Goal: Information Seeking & Learning: Learn about a topic

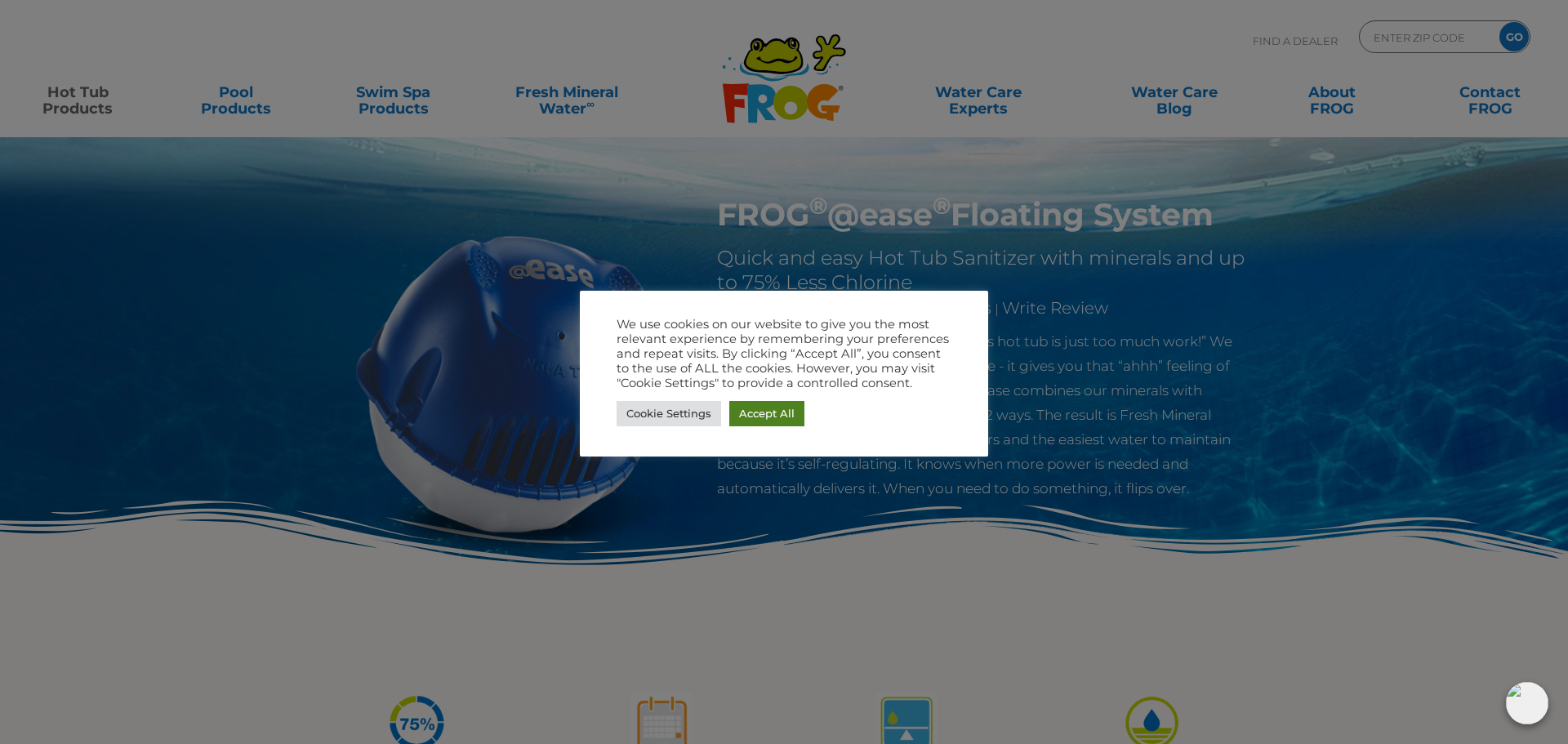
drag, startPoint x: 782, startPoint y: 415, endPoint x: 776, endPoint y: 407, distance: 10.0
click at [782, 415] on link "Accept All" at bounding box center [767, 413] width 75 height 25
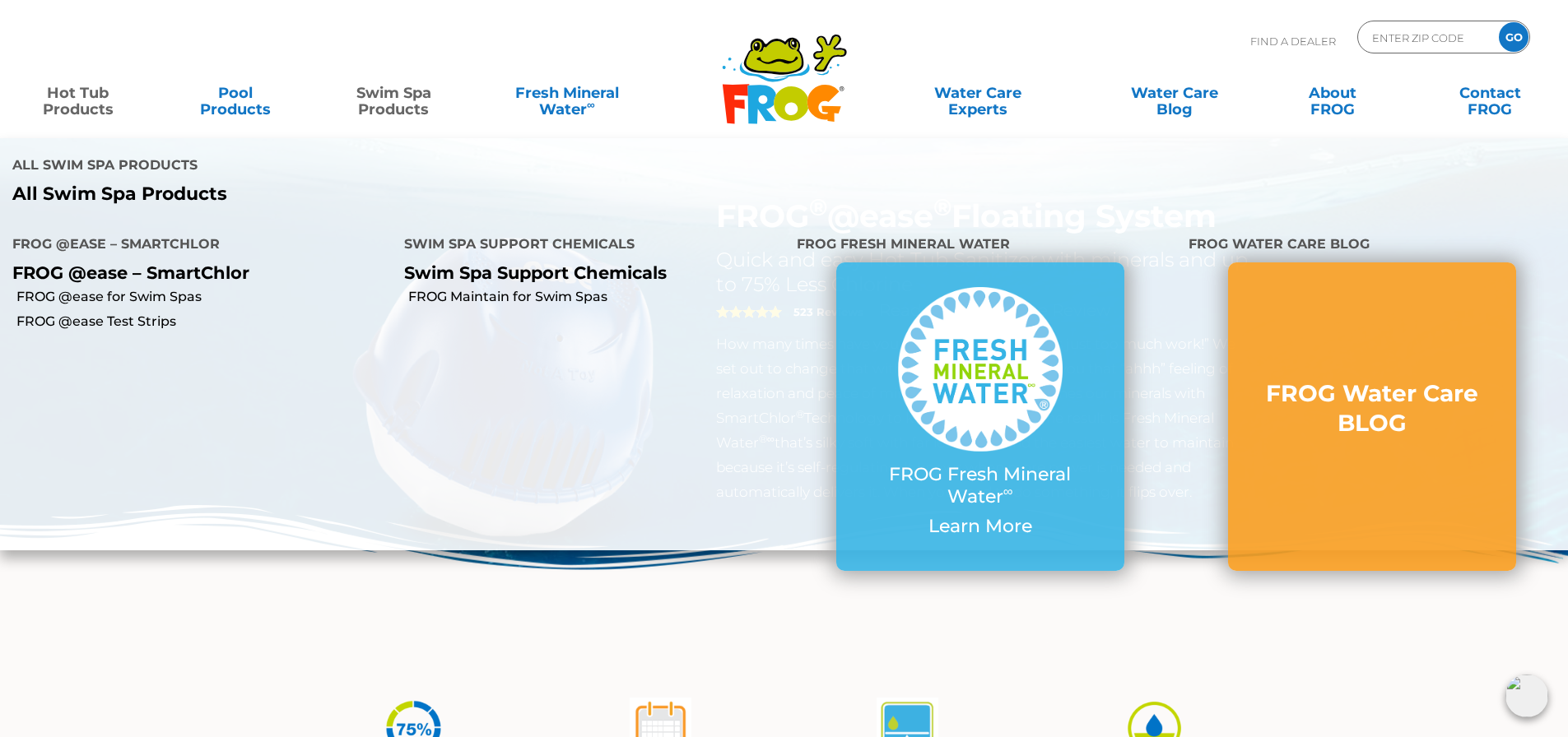
click at [367, 93] on link "Swim Spa Products" at bounding box center [393, 92] width 123 height 33
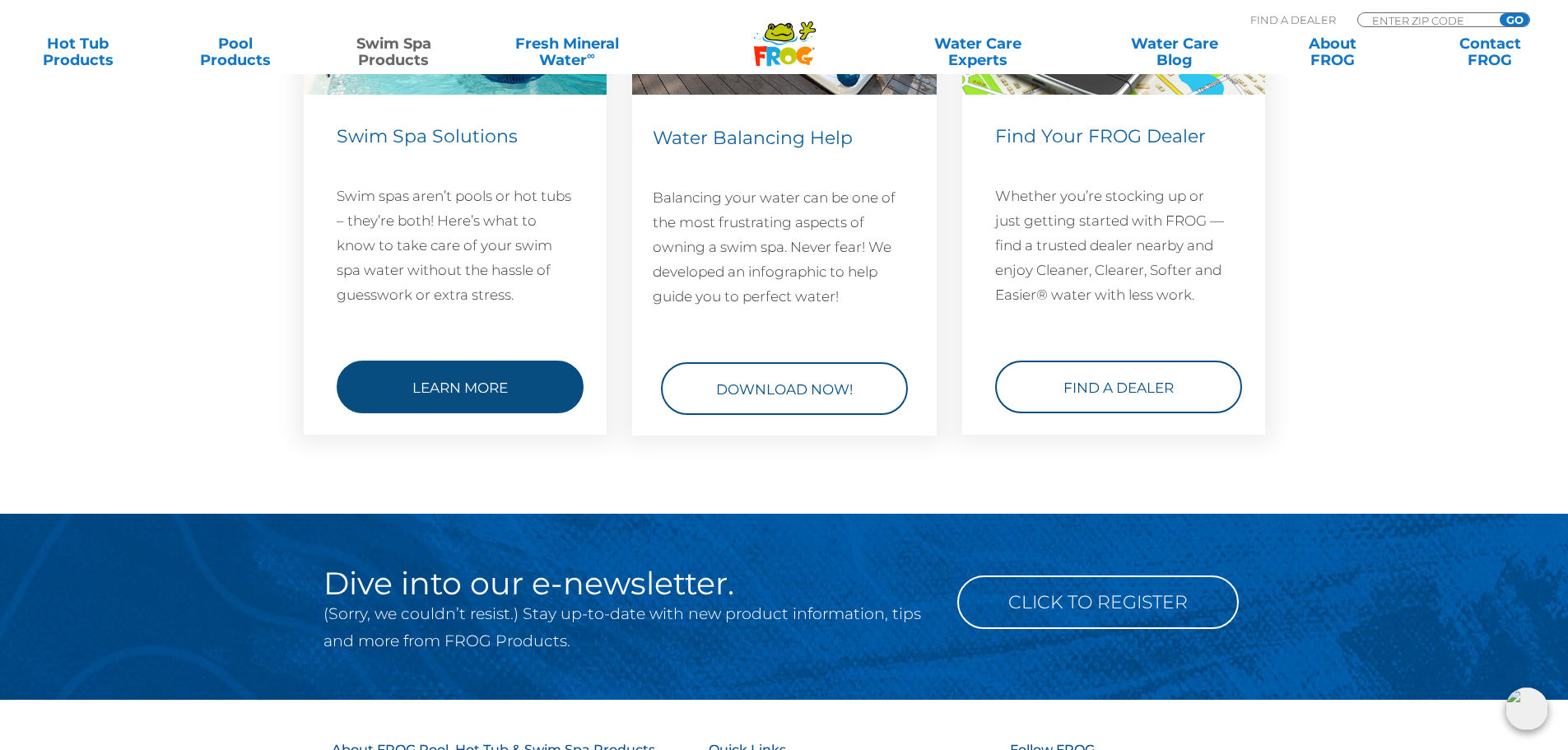
scroll to position [2446, 0]
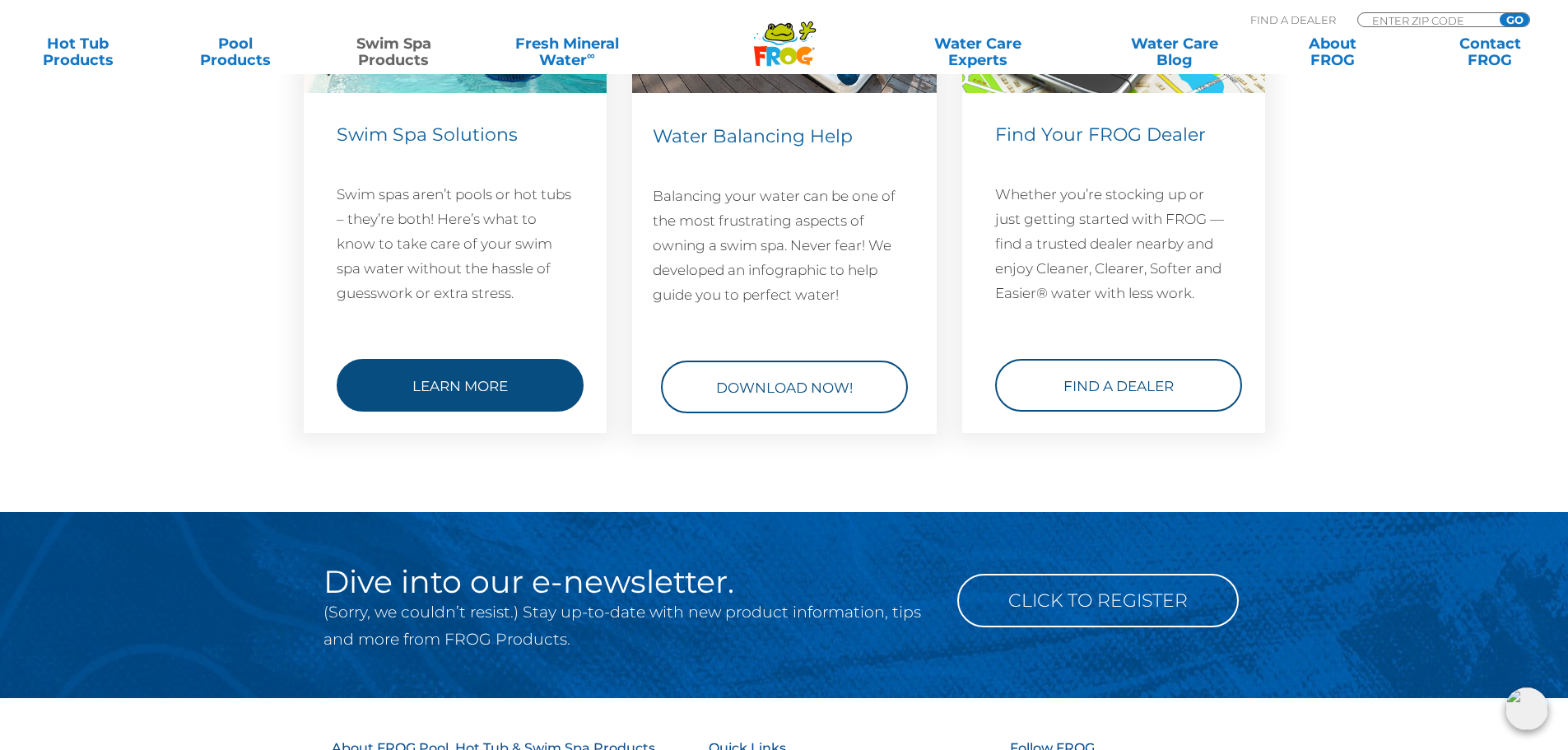
click at [436, 361] on link "Learn More" at bounding box center [461, 384] width 247 height 53
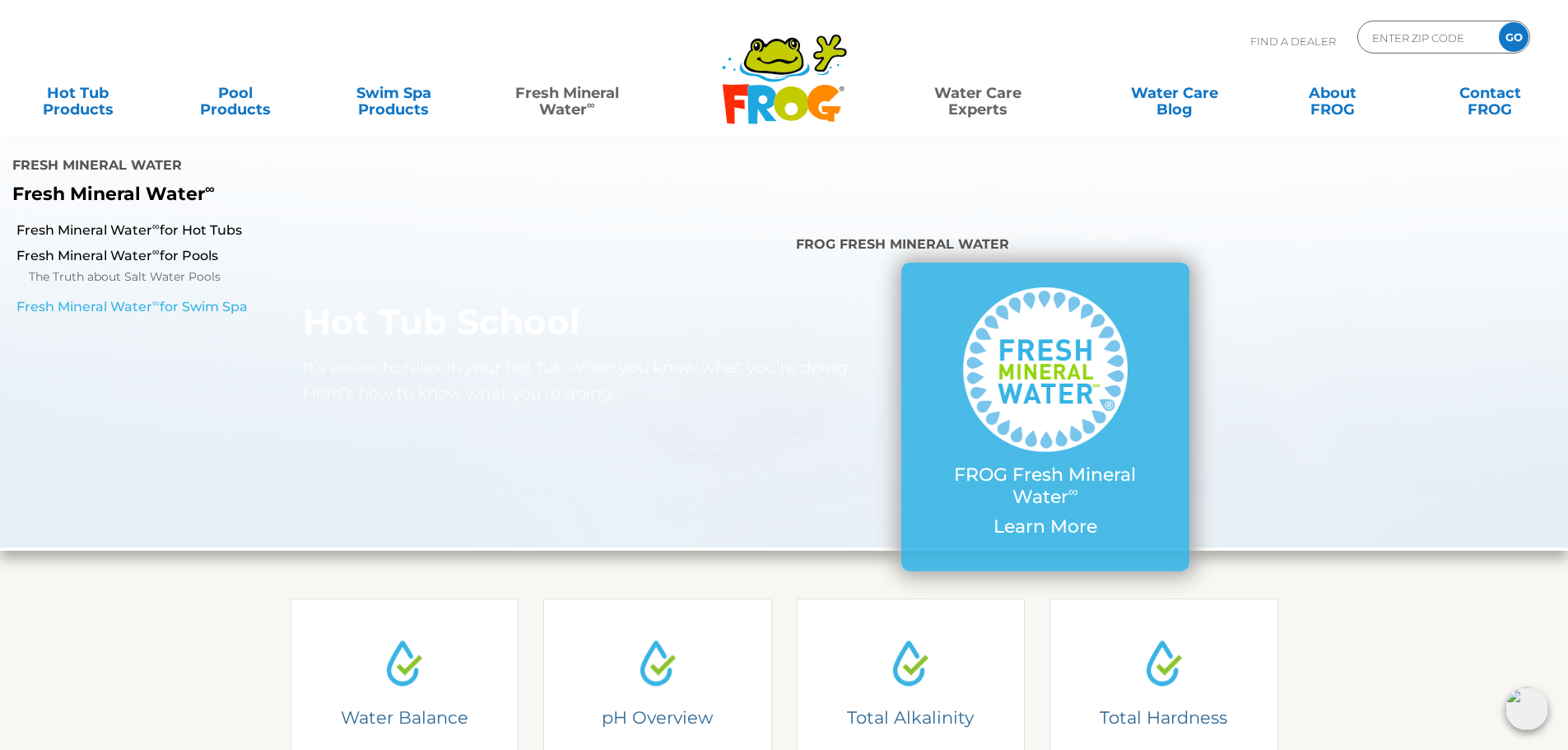
click at [233, 306] on link "Fresh Mineral Water ∞ for Swim Spa" at bounding box center [269, 306] width 506 height 18
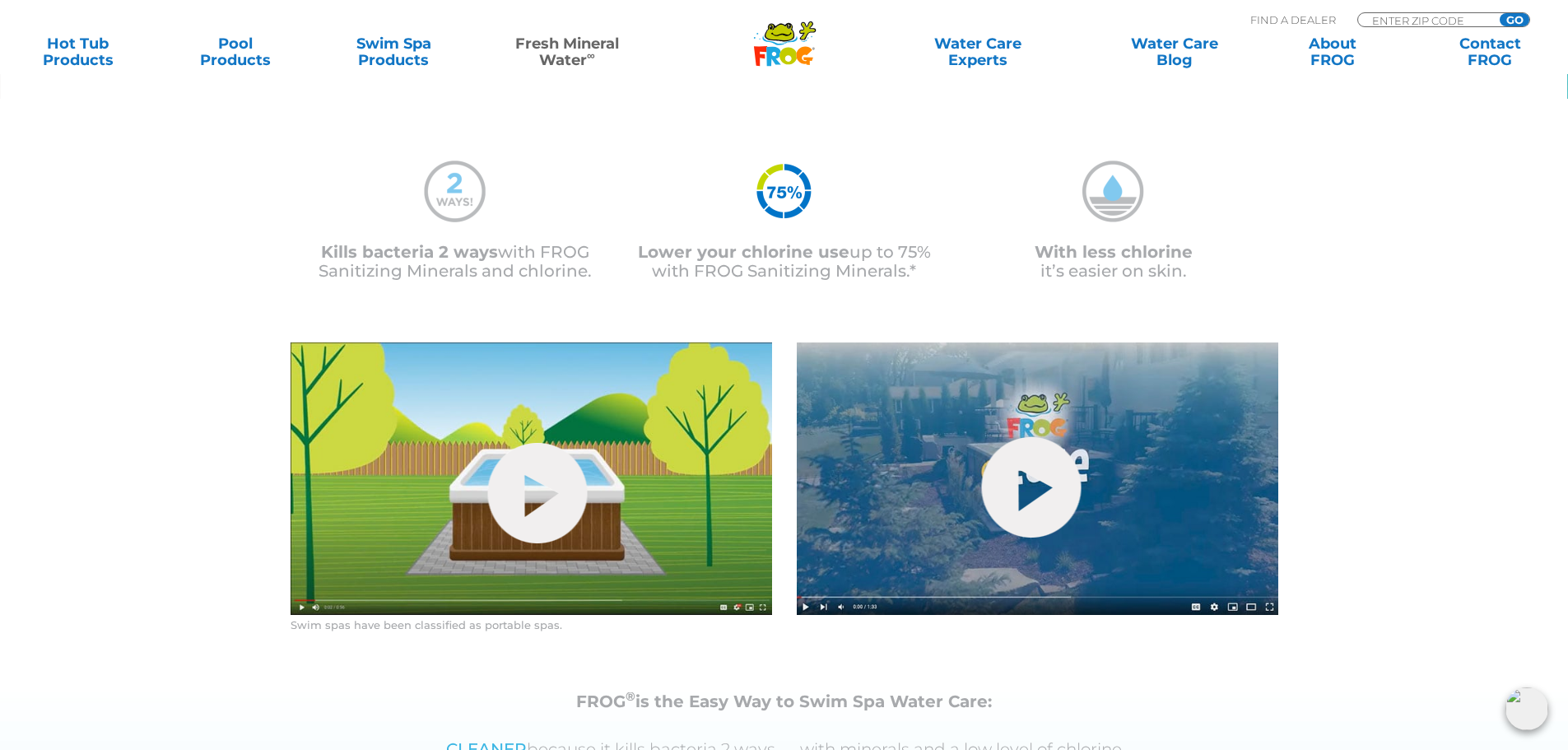
scroll to position [870, 0]
click at [544, 482] on link "hide-me" at bounding box center [537, 494] width 99 height 100
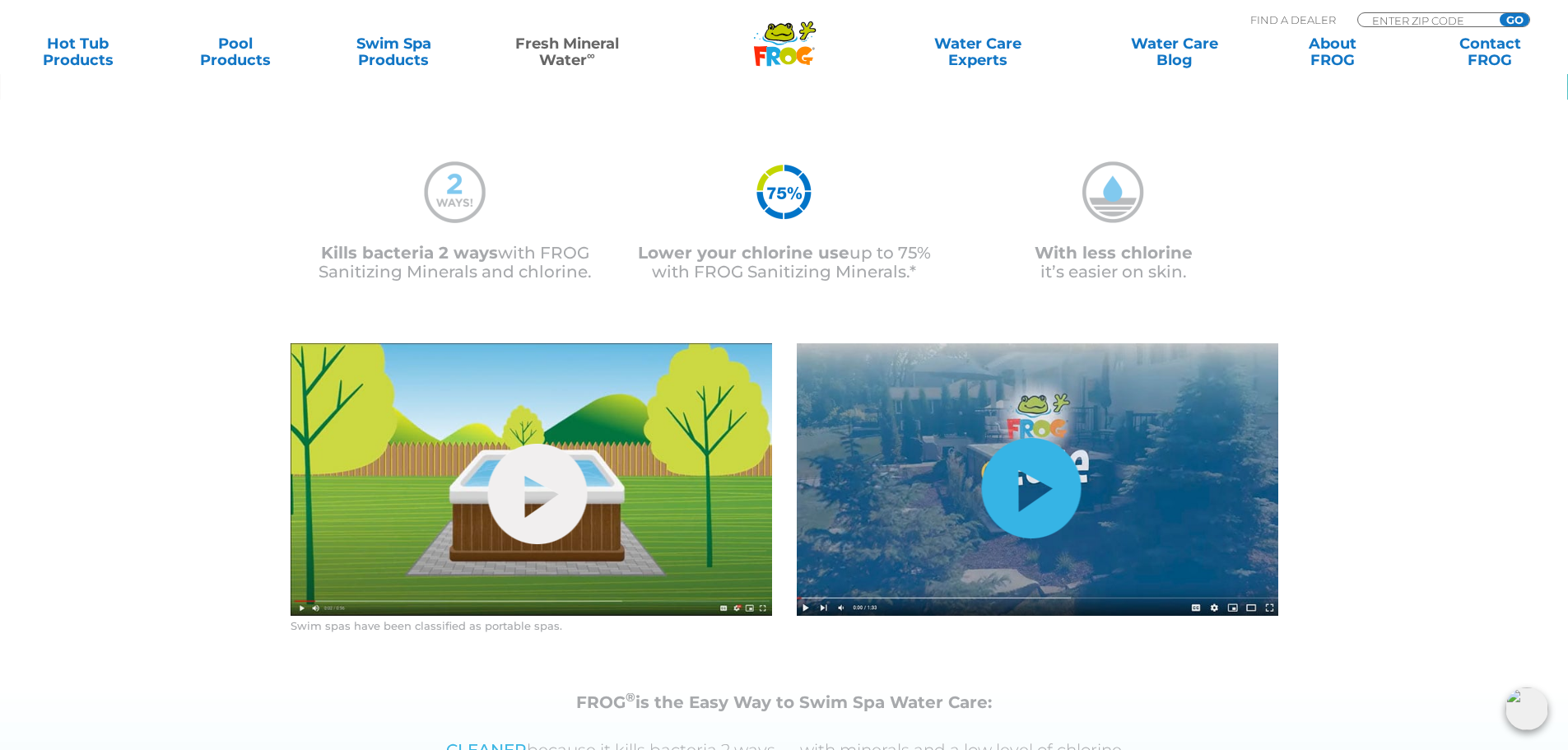
click at [1042, 487] on link "hide-me" at bounding box center [1030, 488] width 99 height 100
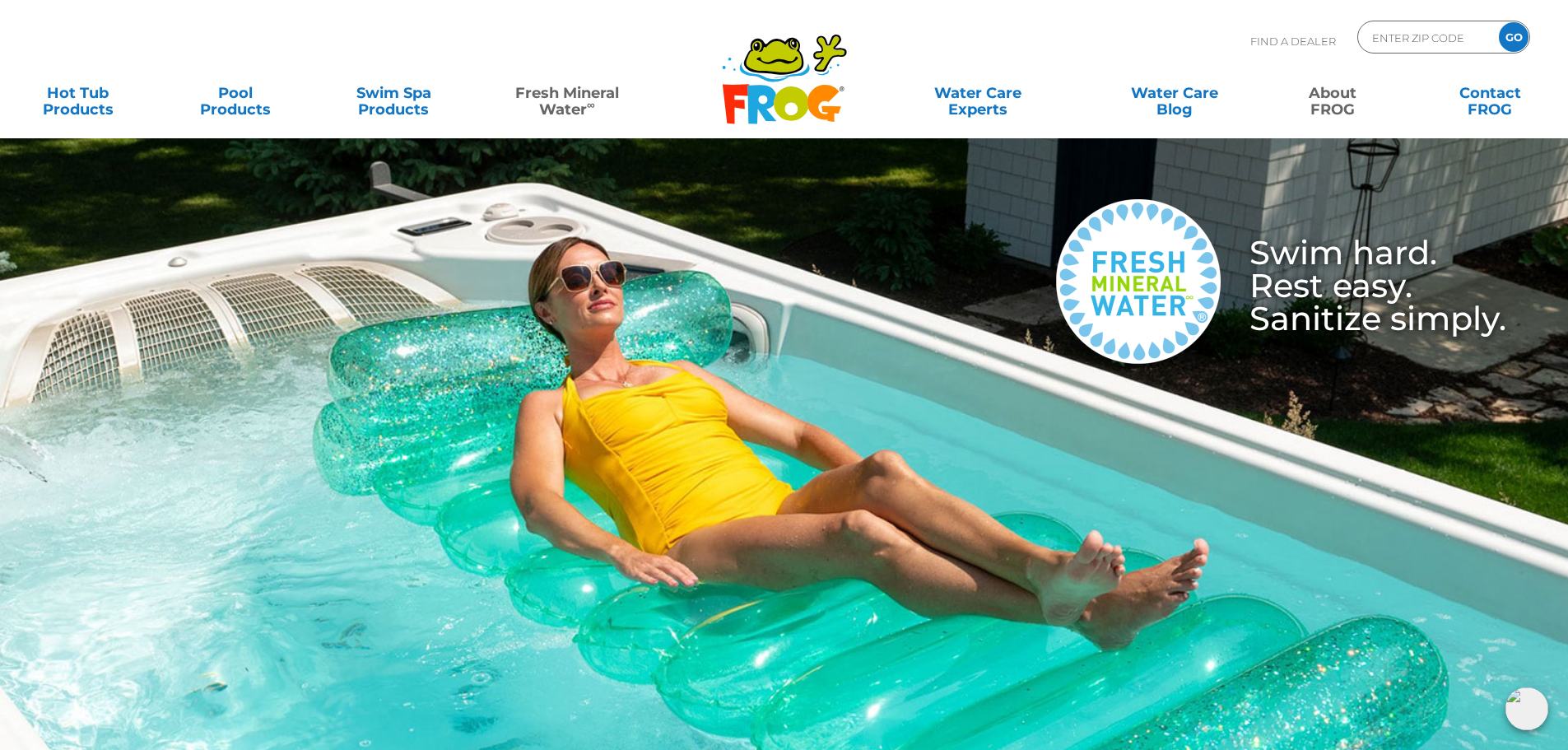
click at [1336, 98] on link "About FROG" at bounding box center [1331, 92] width 123 height 33
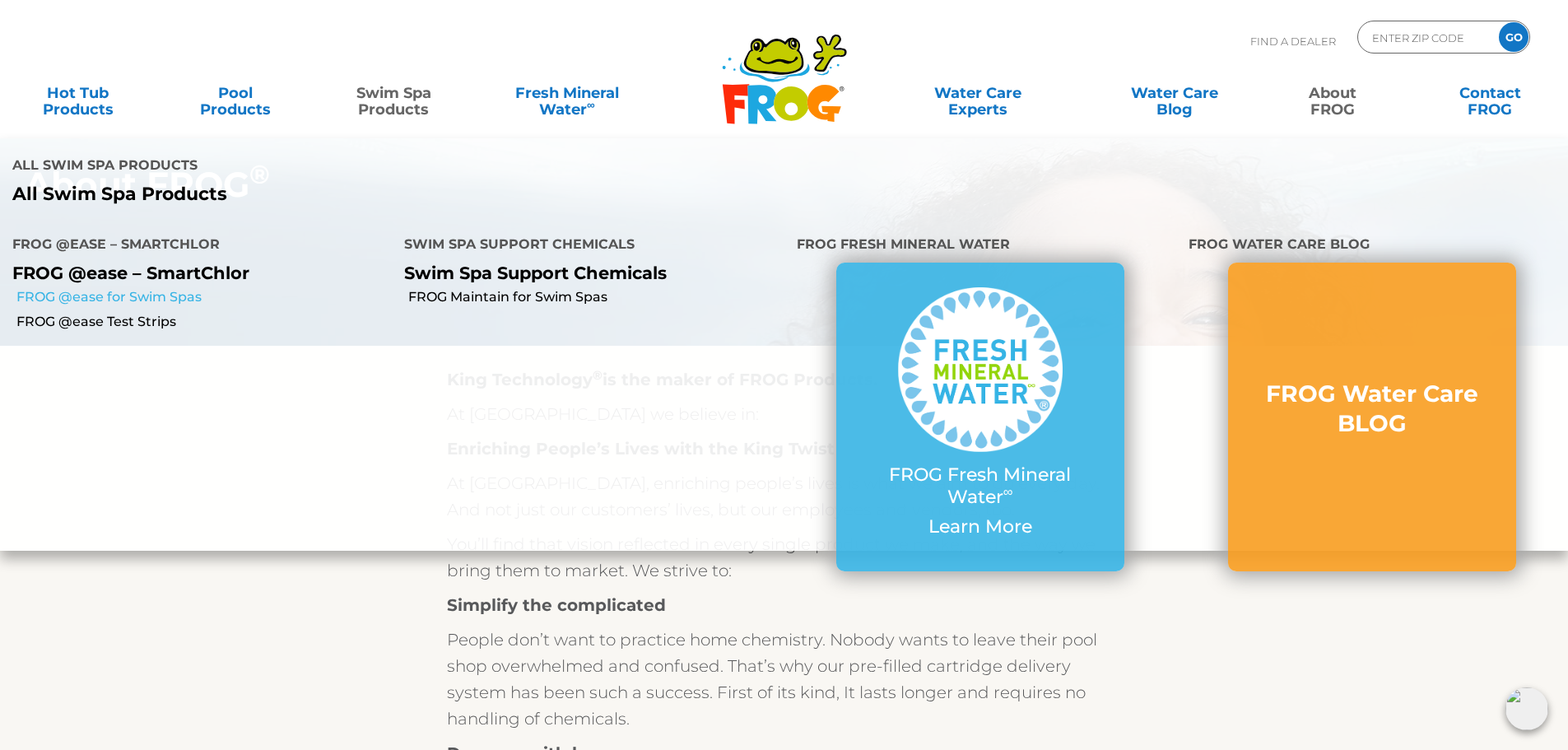
click at [181, 293] on link "FROG @ease for Swim Spas" at bounding box center [203, 297] width 375 height 18
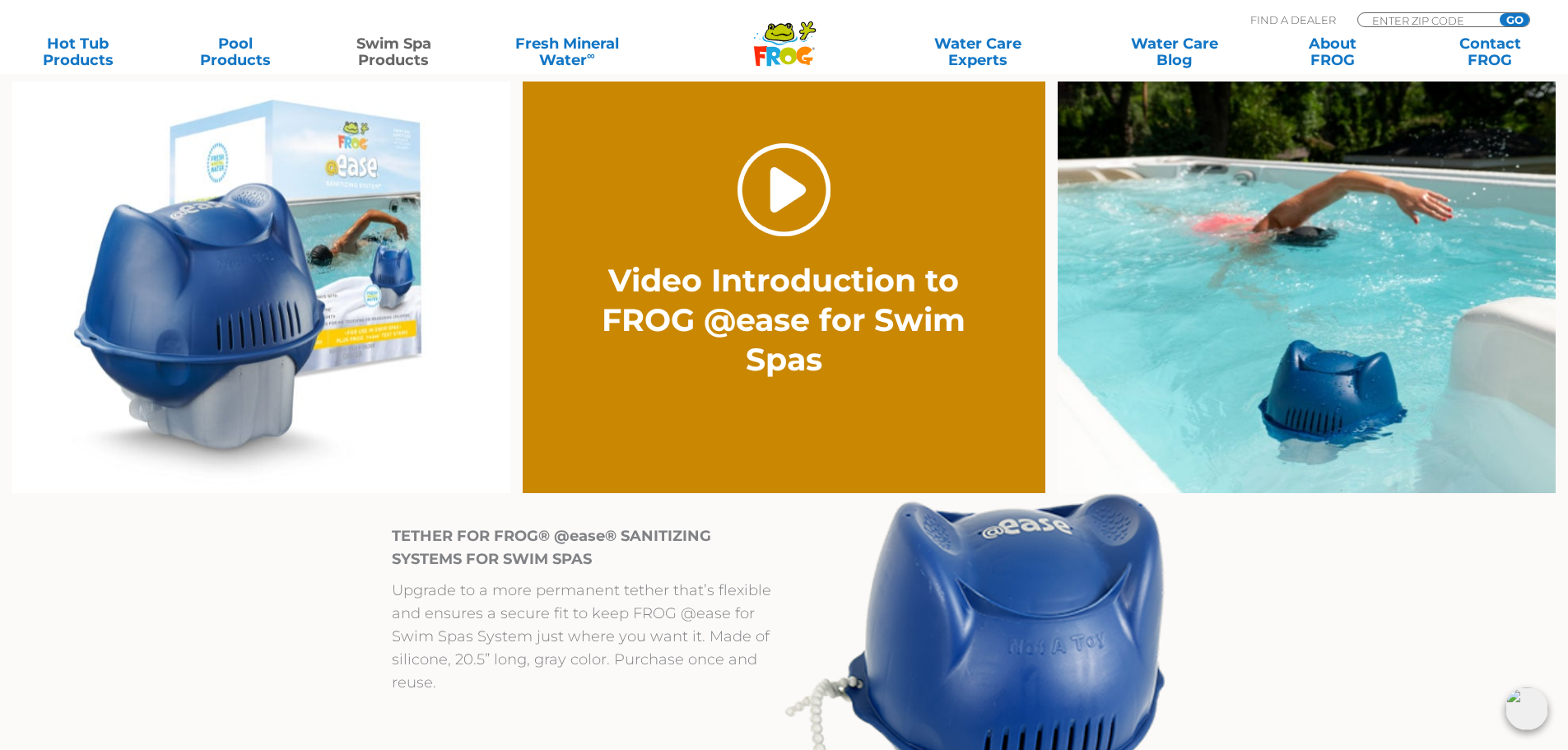
scroll to position [1270, 0]
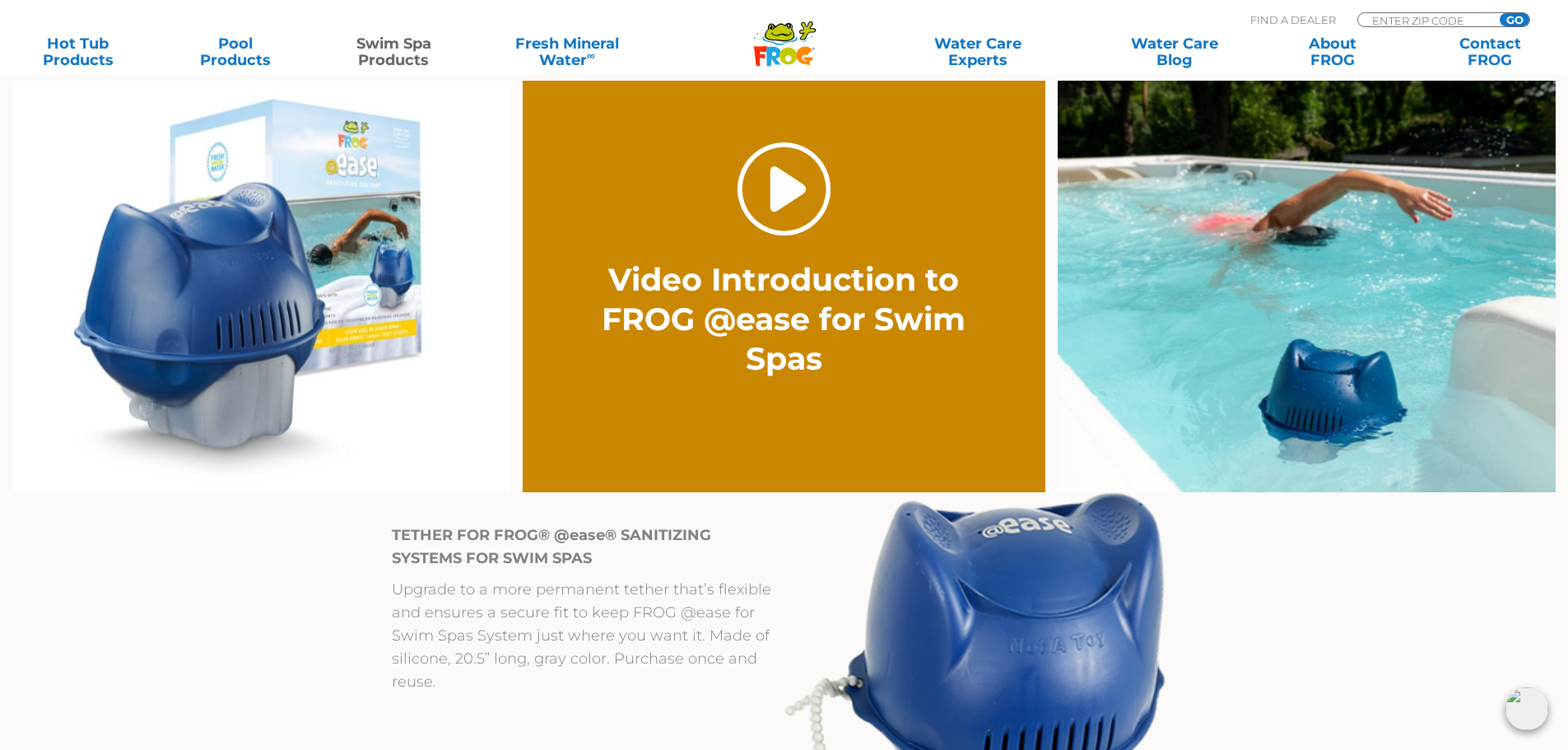
click at [800, 211] on link "." at bounding box center [784, 189] width 93 height 93
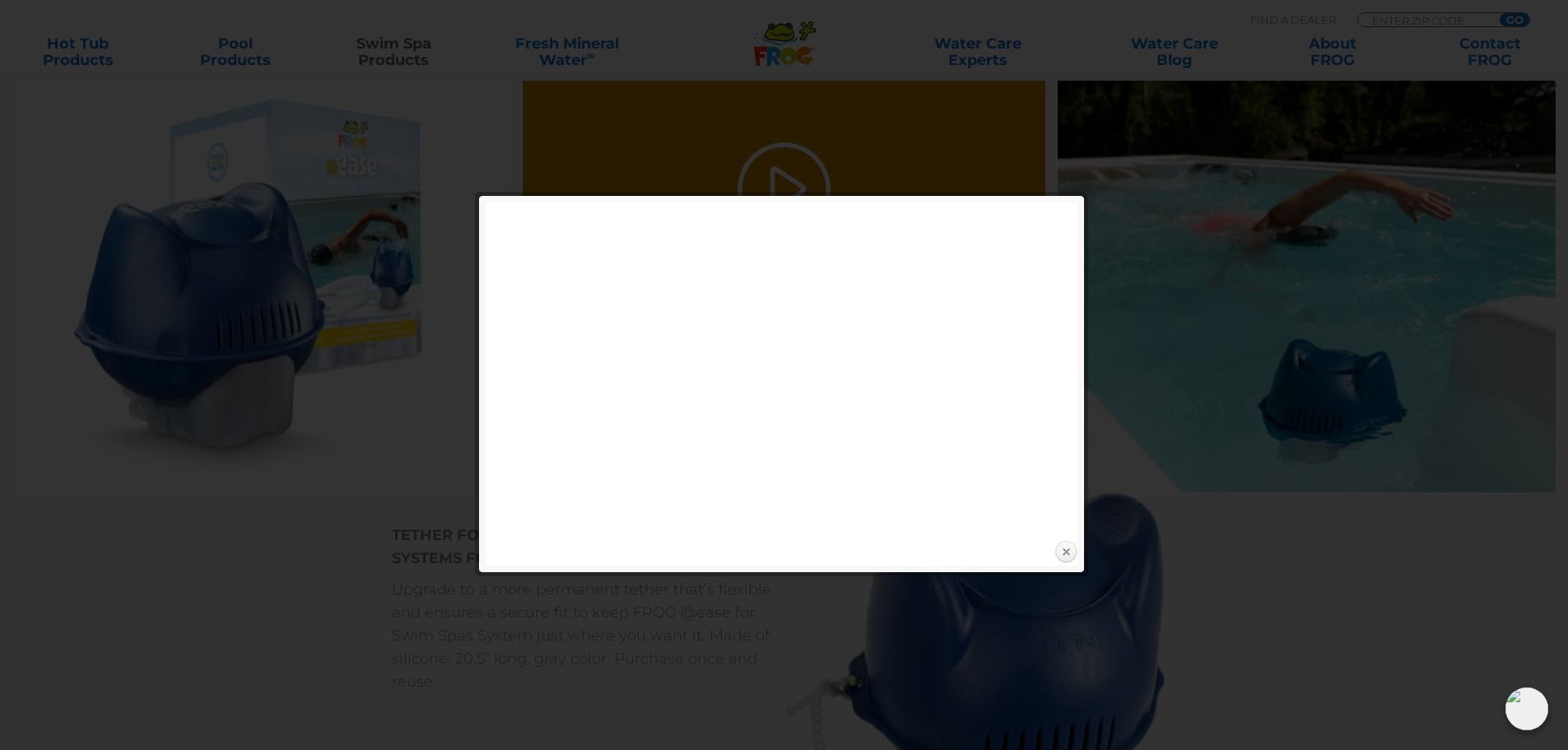
click at [1074, 561] on link "Close" at bounding box center [1066, 552] width 25 height 25
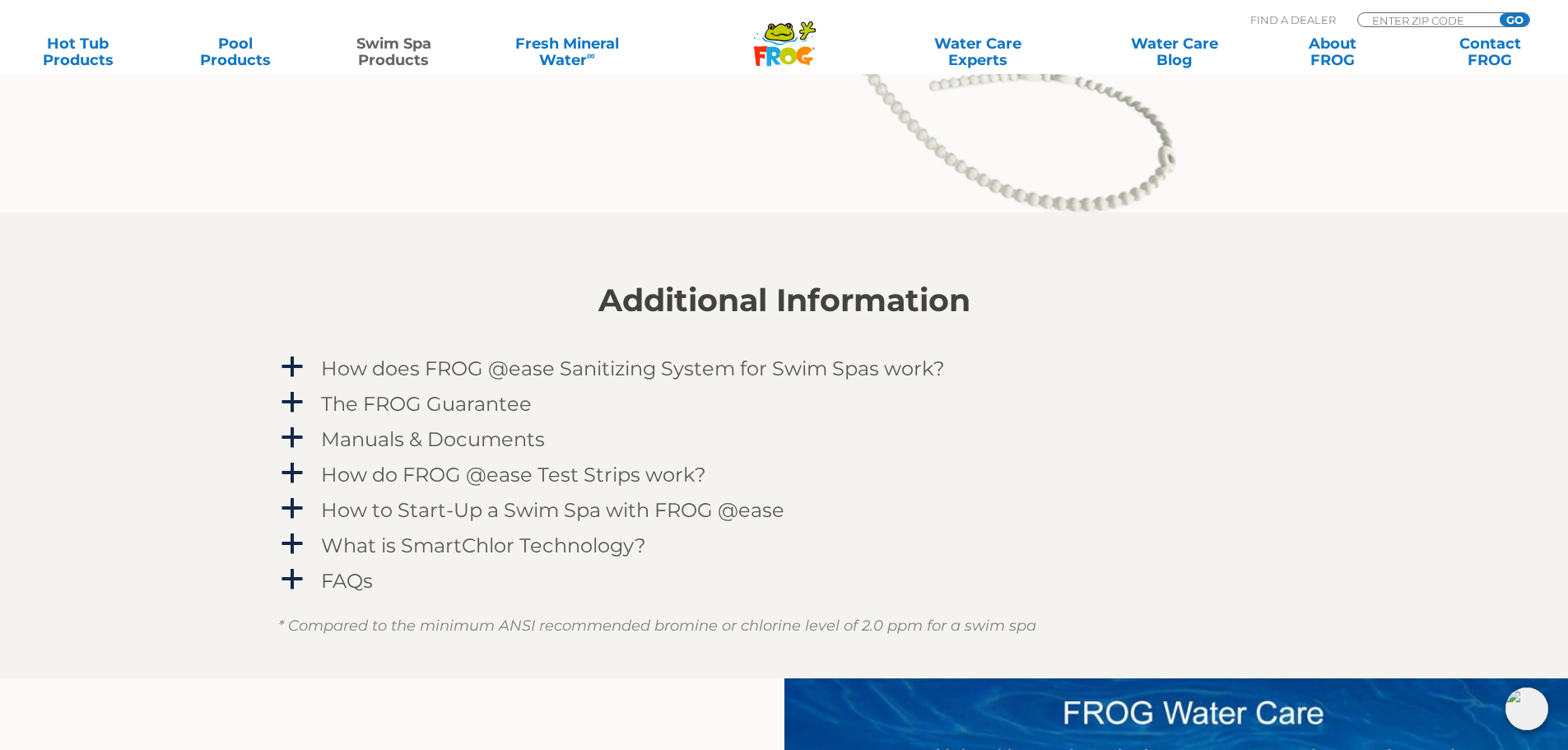
scroll to position [2068, 0]
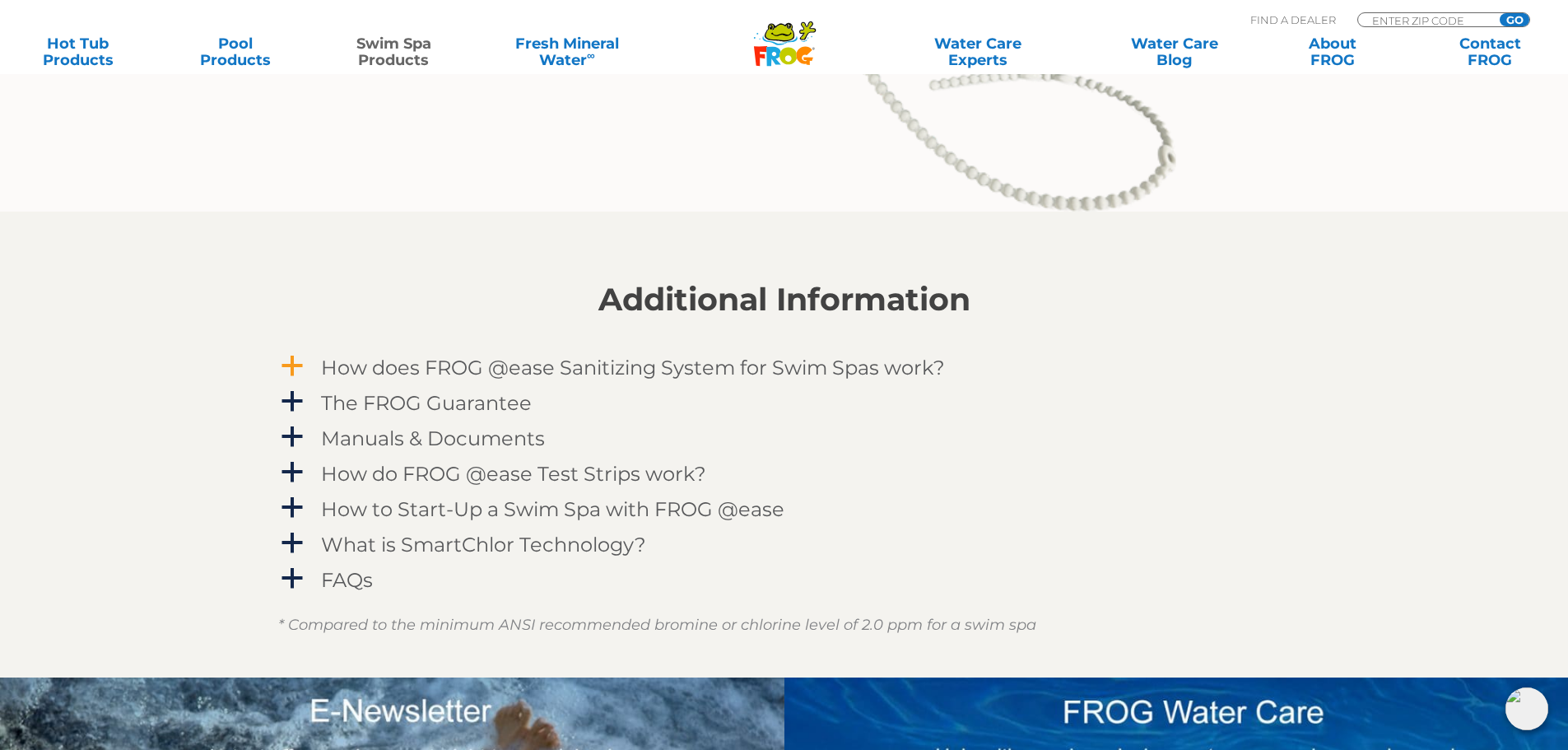
click at [282, 362] on span "a" at bounding box center [292, 366] width 25 height 25
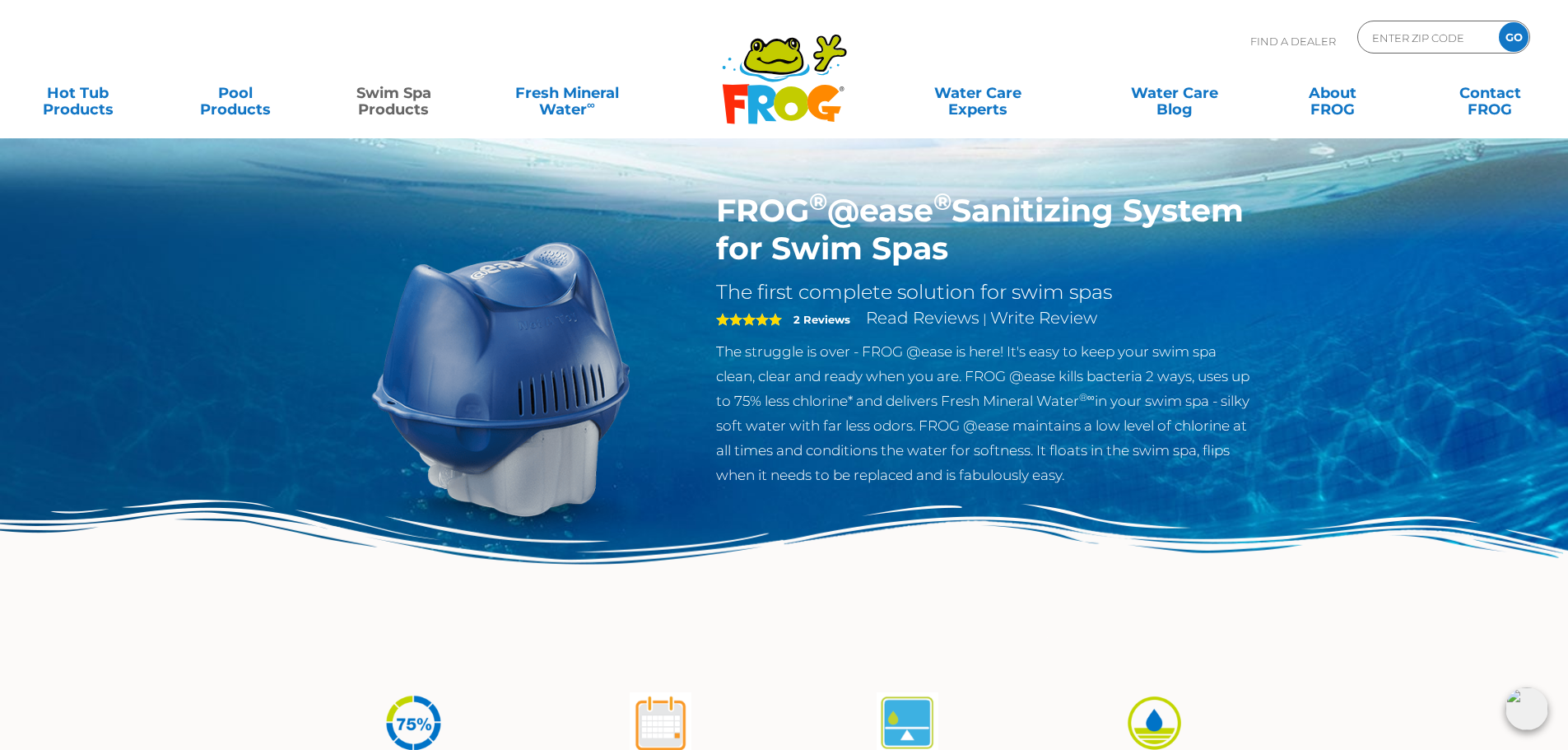
scroll to position [0, 0]
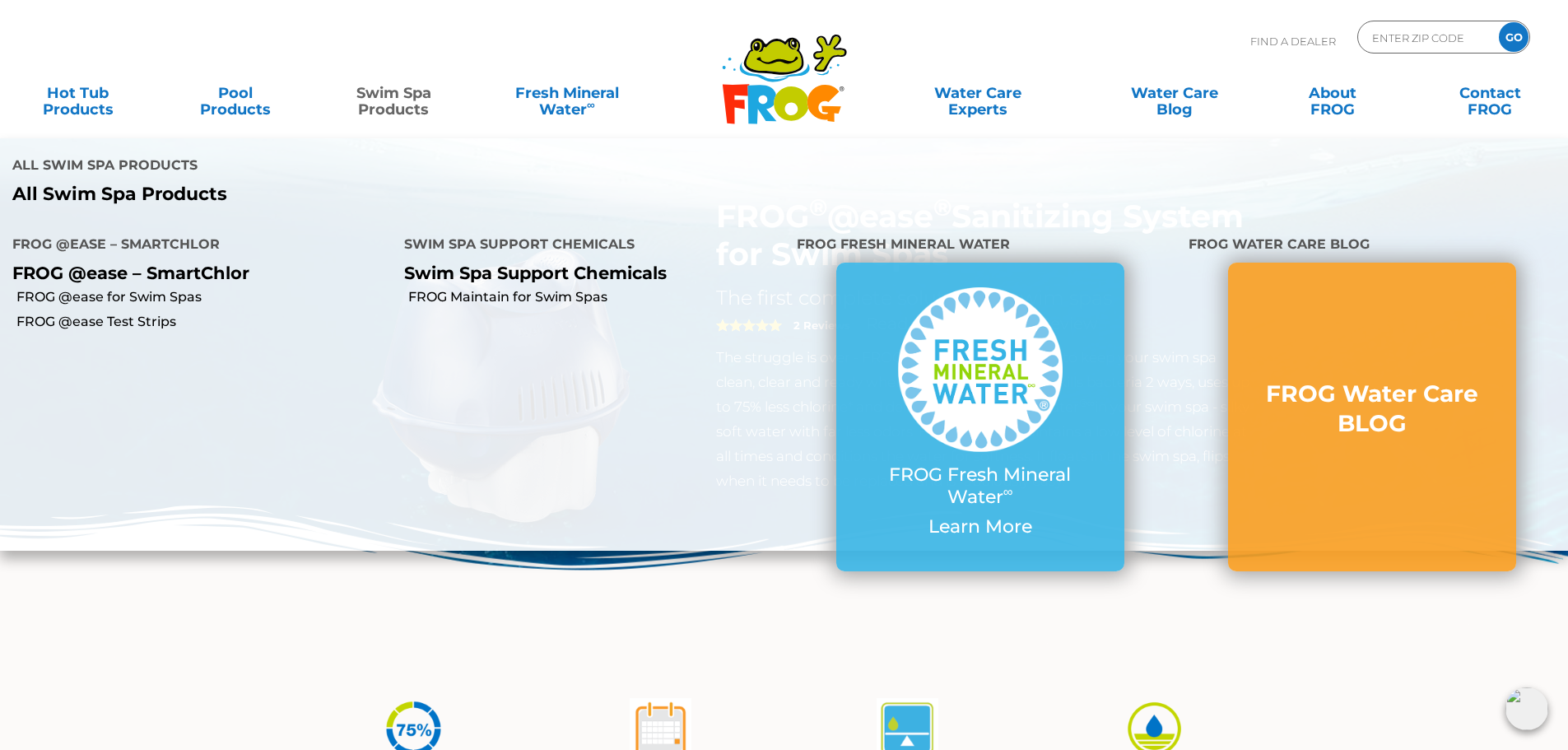
click at [140, 192] on p "All Swim Spa Products" at bounding box center [392, 194] width 760 height 22
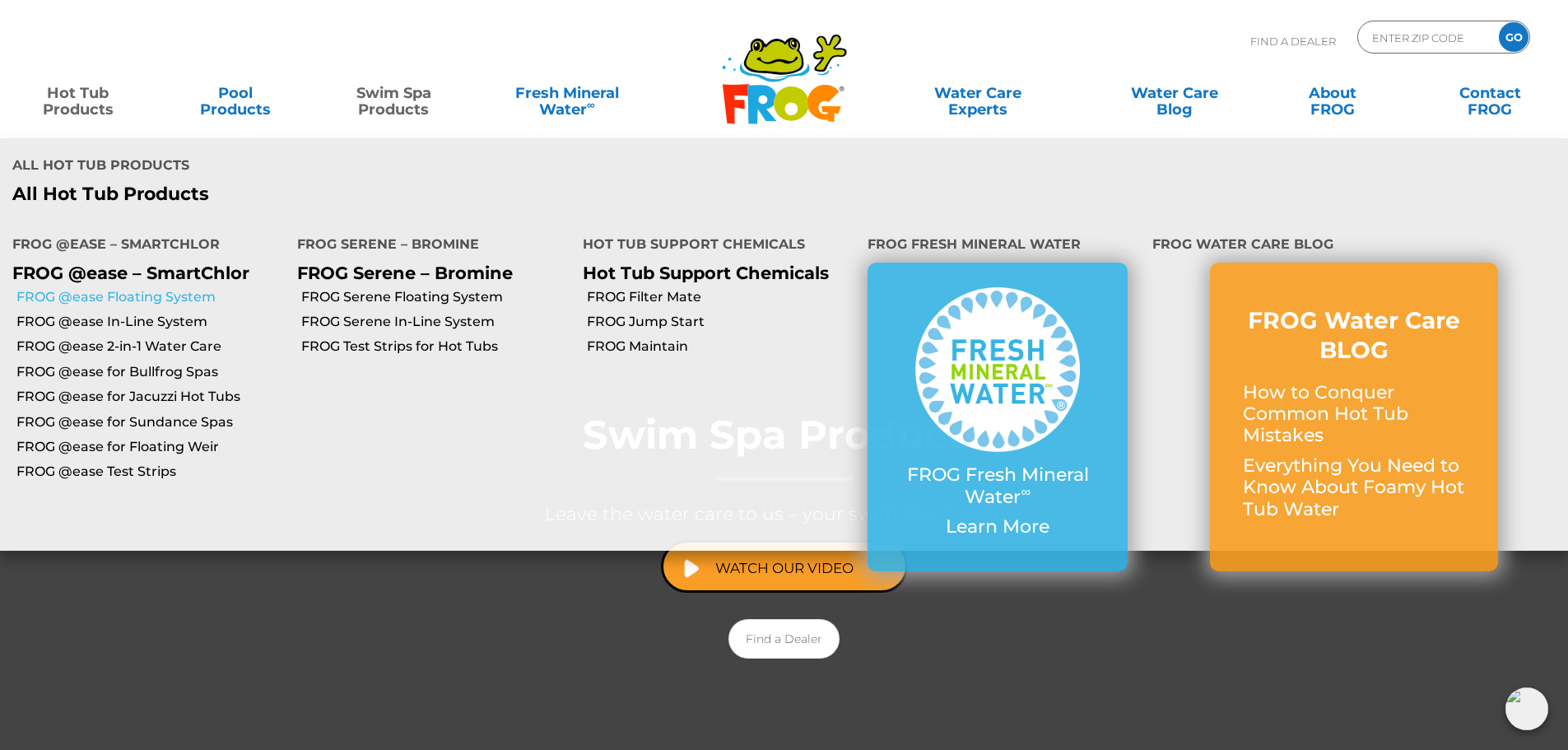
click at [111, 296] on link "FROG @ease Floating System" at bounding box center [150, 297] width 268 height 18
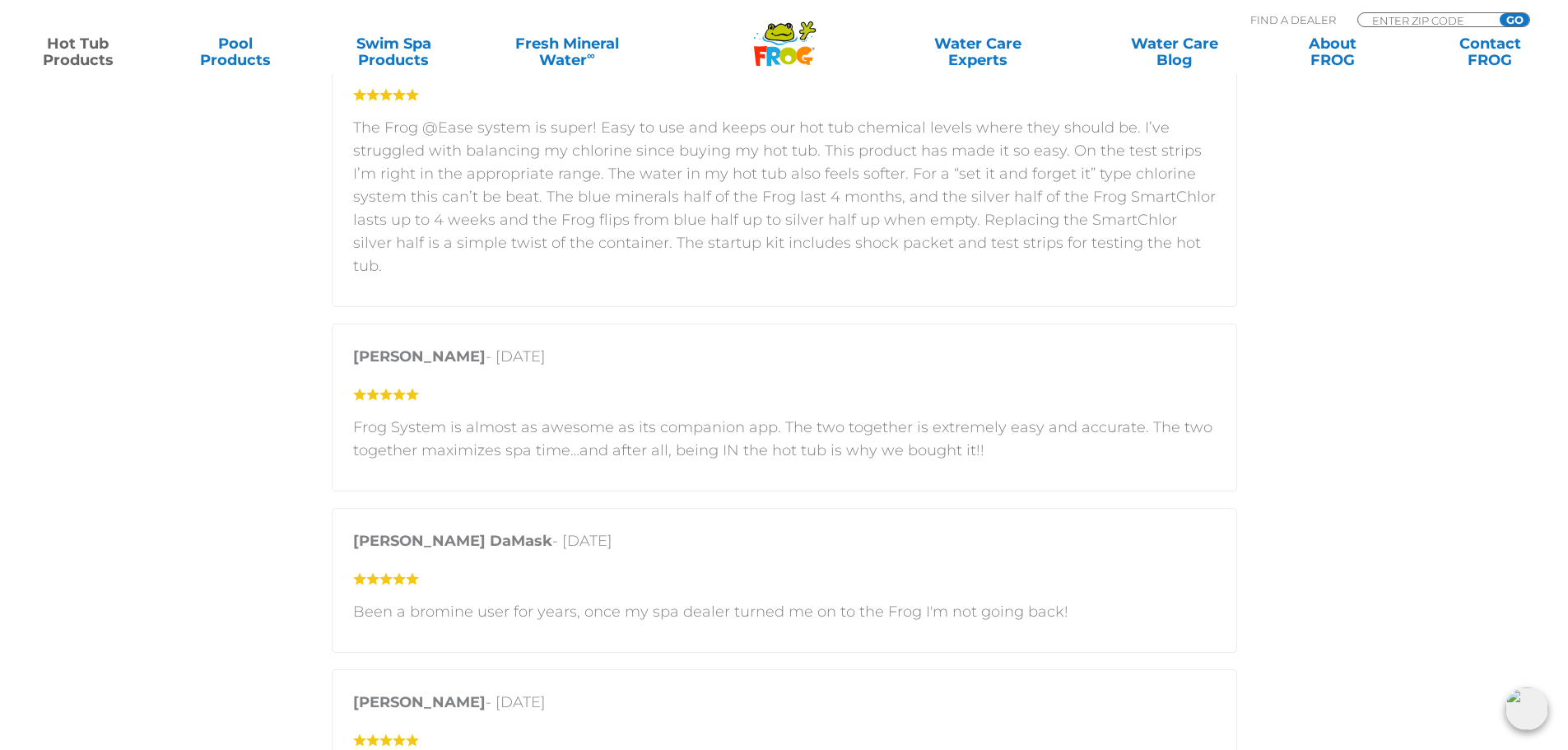
scroll to position [3111, 0]
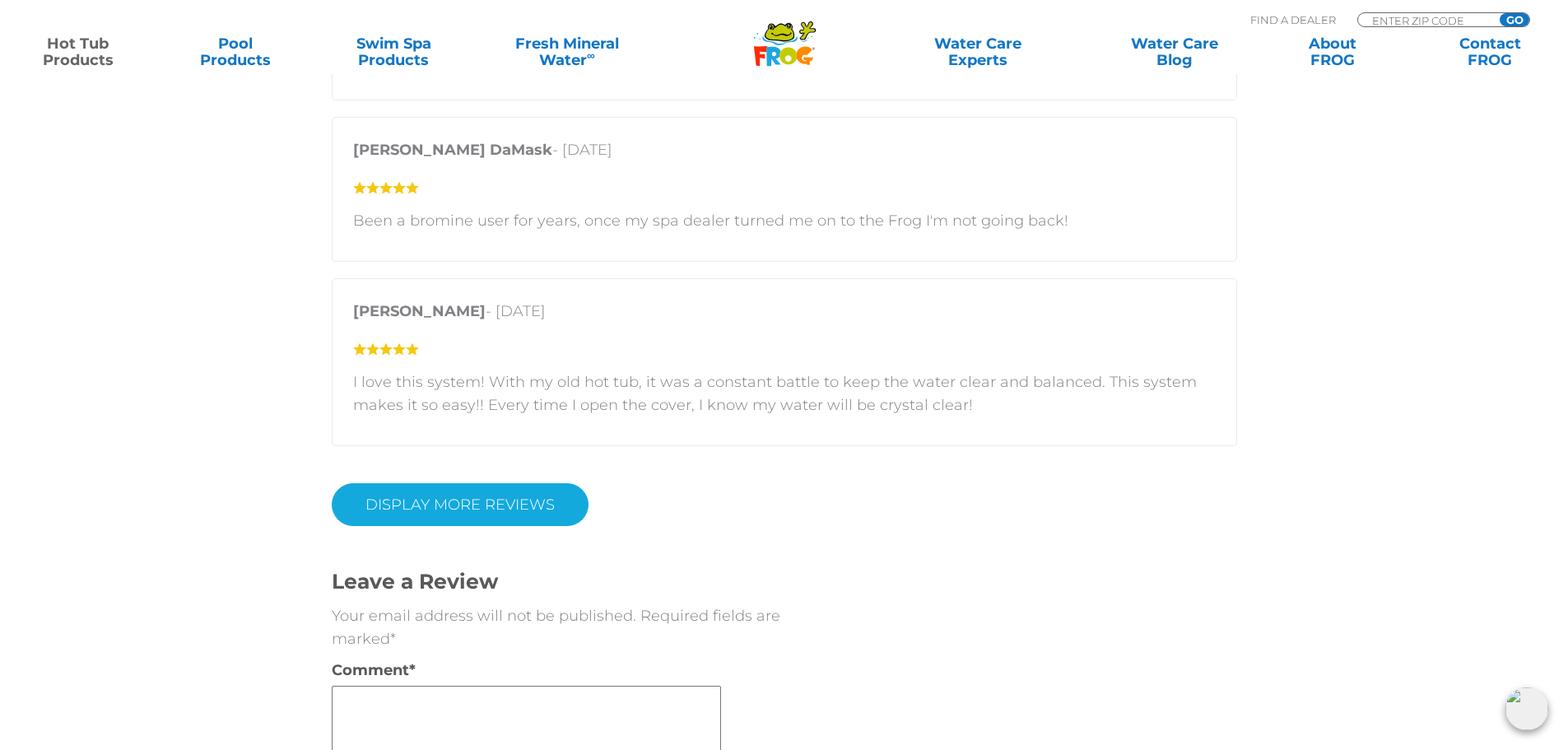
click at [398, 483] on link "Display More Reviews" at bounding box center [460, 504] width 257 height 43
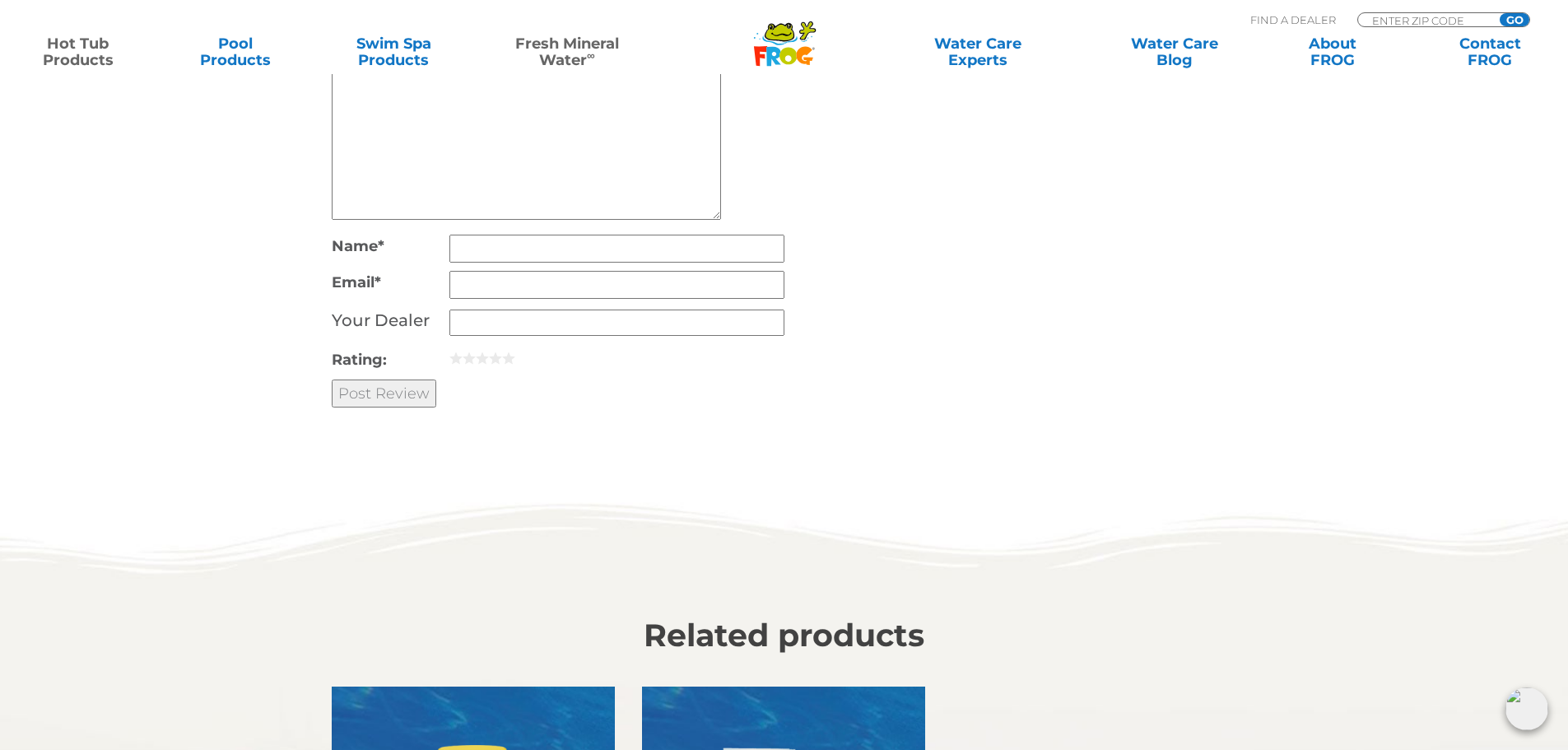
scroll to position [5401, 0]
